Goal: Check status: Check status

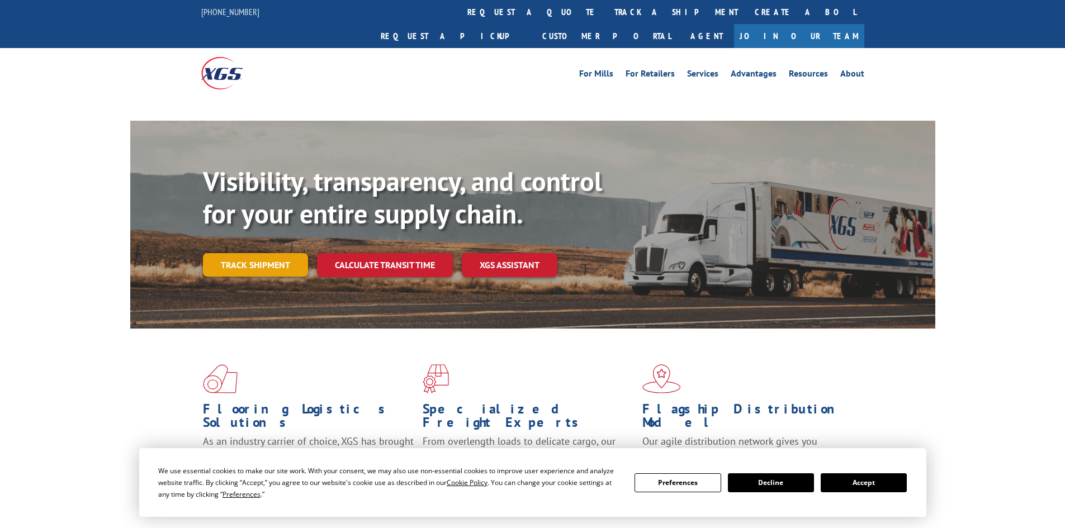
click at [289, 253] on link "Track shipment" at bounding box center [255, 264] width 105 height 23
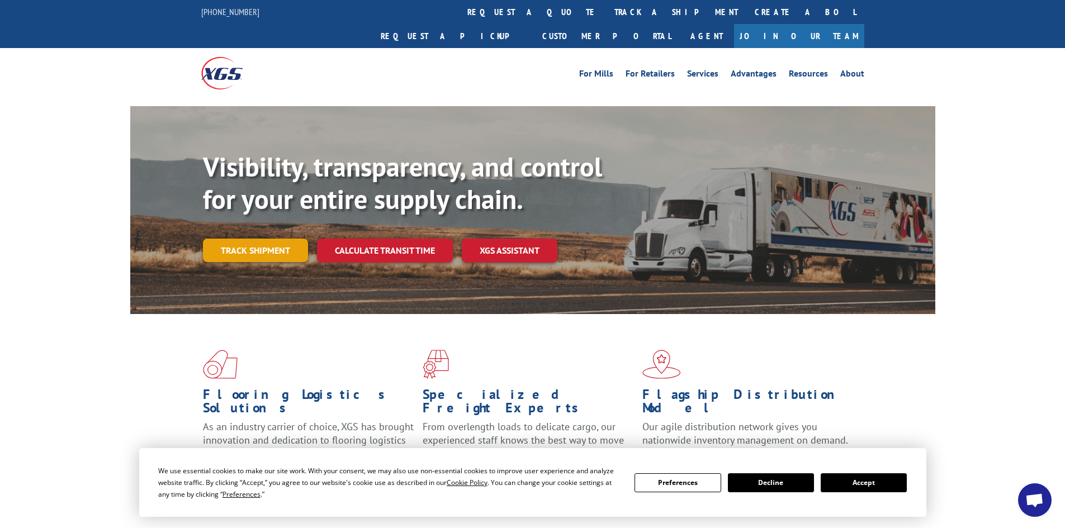
click at [288, 239] on link "Track shipment" at bounding box center [255, 250] width 105 height 23
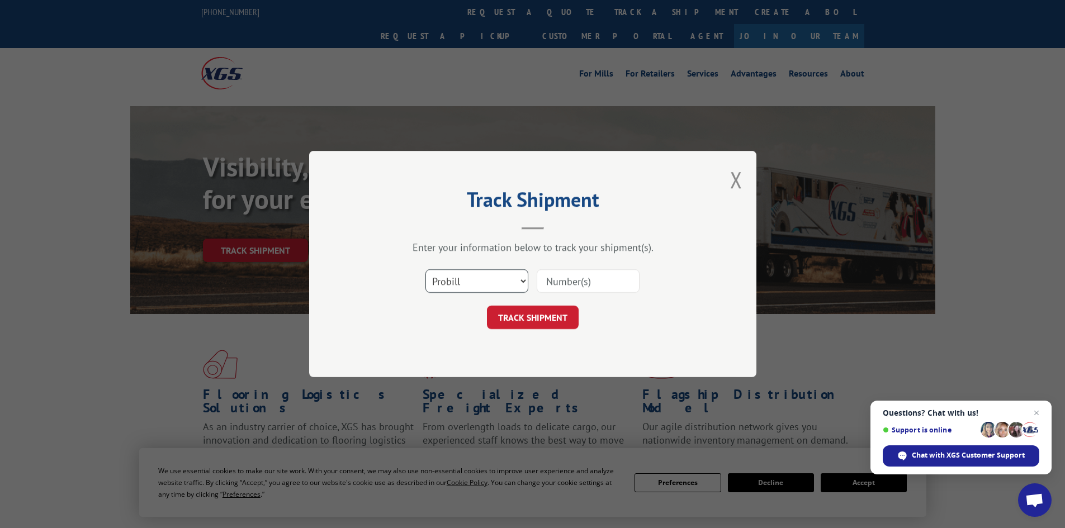
click at [468, 272] on select "Select category... Probill BOL PO" at bounding box center [476, 280] width 103 height 23
click at [425, 269] on select "Select category... Probill BOL PO" at bounding box center [476, 280] width 103 height 23
drag, startPoint x: 495, startPoint y: 276, endPoint x: 493, endPoint y: 290, distance: 14.3
click at [495, 276] on select "Select category... Probill BOL PO" at bounding box center [476, 280] width 103 height 23
select select "po"
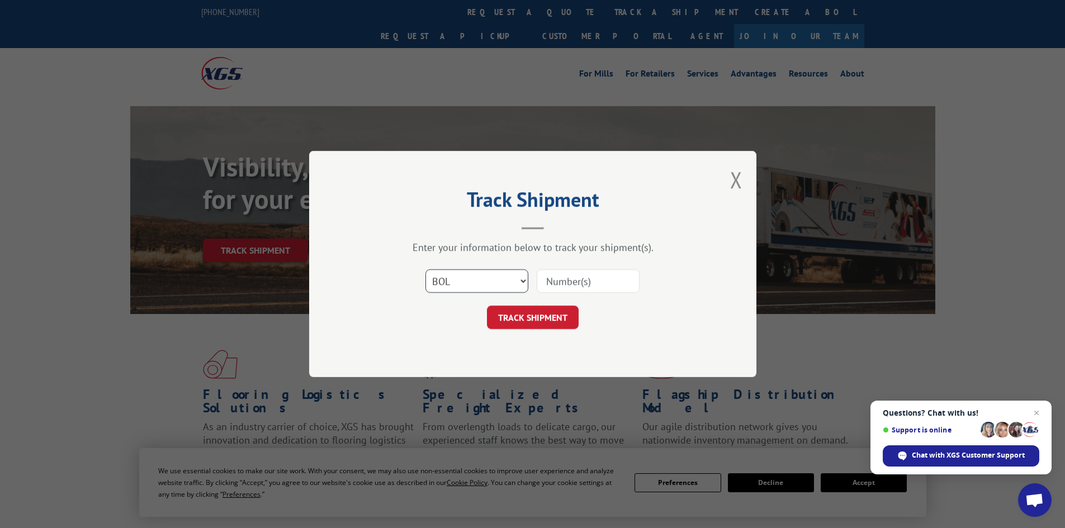
click at [425, 269] on select "Select category... Probill BOL PO" at bounding box center [476, 280] width 103 height 23
click at [564, 274] on input at bounding box center [588, 280] width 103 height 23
paste input "02518064"
type input "02518064"
click at [552, 313] on button "TRACK SHIPMENT" at bounding box center [533, 317] width 92 height 23
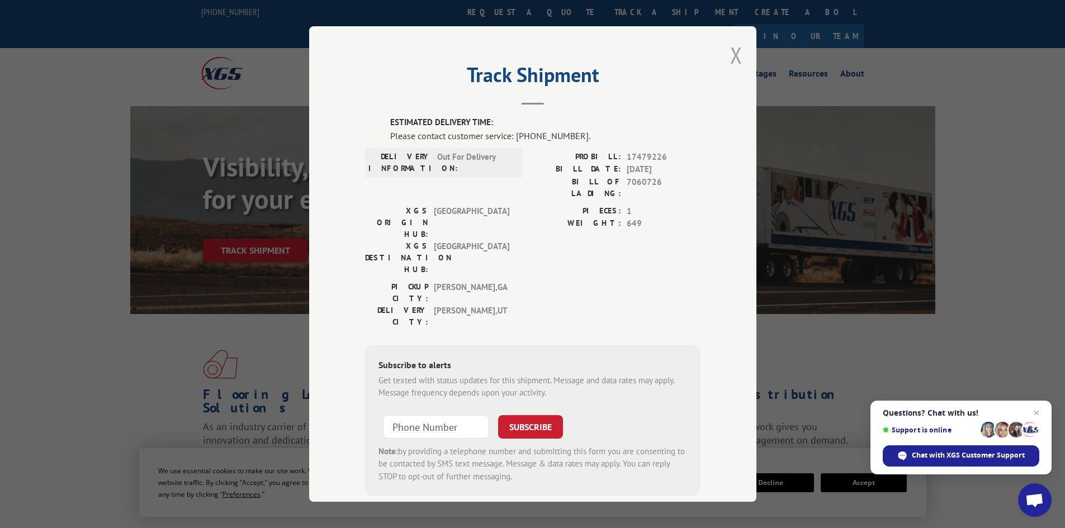
click at [730, 51] on button "Close modal" at bounding box center [736, 55] width 12 height 30
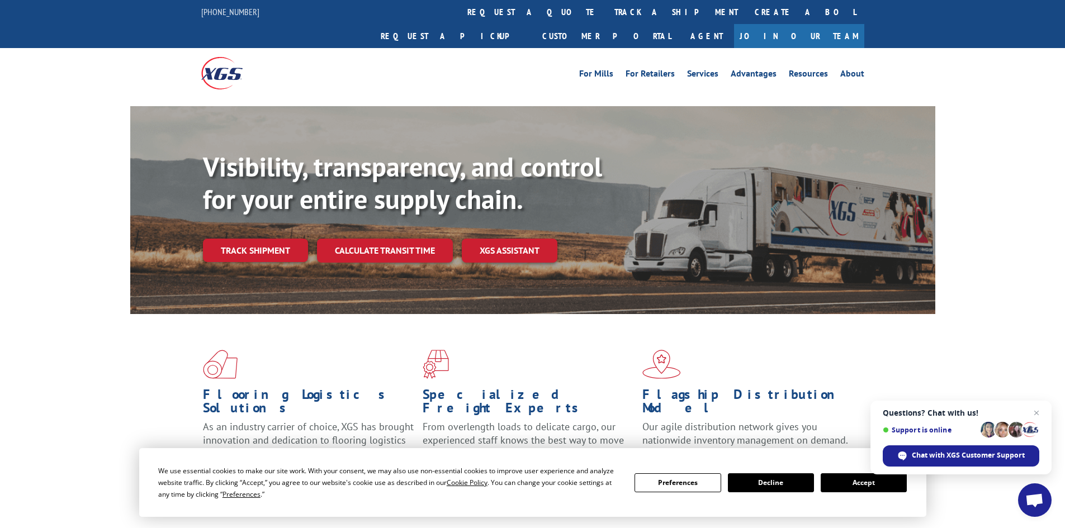
click at [261, 242] on div "Visibility, transparency, and control for your entire supply chain. Track shipm…" at bounding box center [569, 229] width 732 height 156
click at [261, 239] on link "Track shipment" at bounding box center [255, 250] width 105 height 23
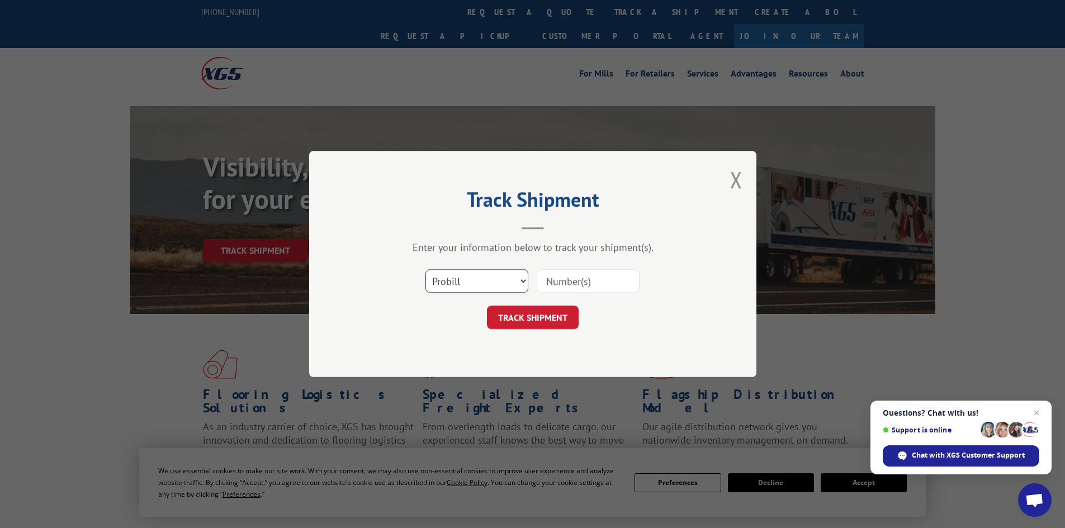
click at [503, 280] on select "Select category... Probill BOL PO" at bounding box center [476, 280] width 103 height 23
select select "po"
click at [425, 269] on select "Select category... Probill BOL PO" at bounding box center [476, 280] width 103 height 23
paste input "02518081"
click at [567, 278] on input at bounding box center [588, 280] width 103 height 23
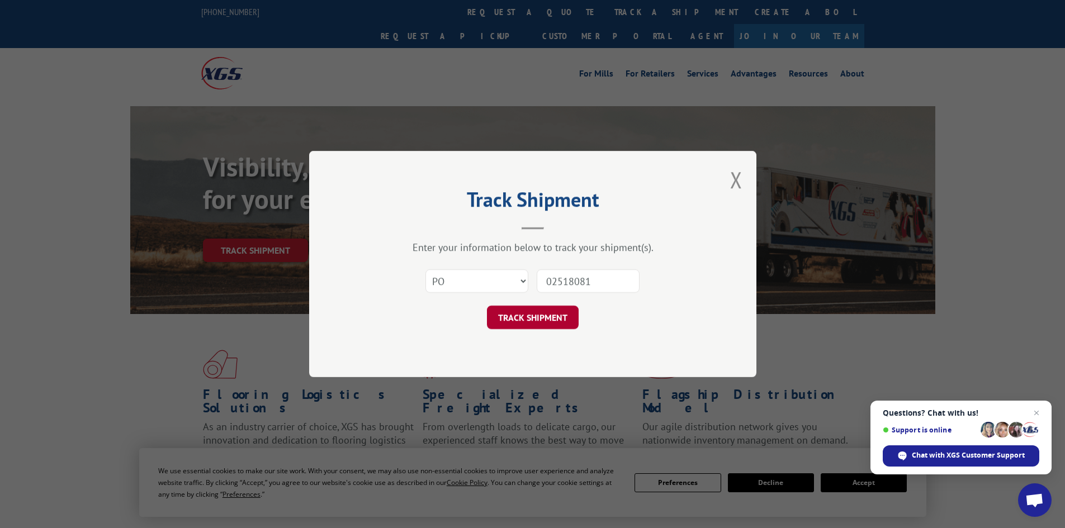
type input "02518081"
click at [543, 315] on button "TRACK SHIPMENT" at bounding box center [533, 317] width 92 height 23
